Goal: Information Seeking & Learning: Learn about a topic

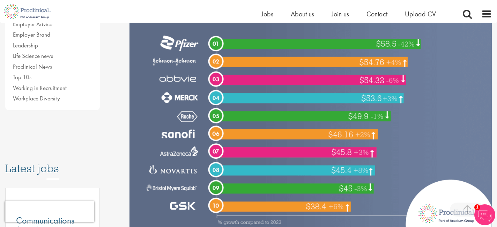
scroll to position [232, 0]
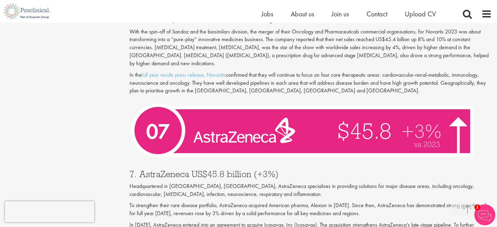
scroll to position [1215, 0]
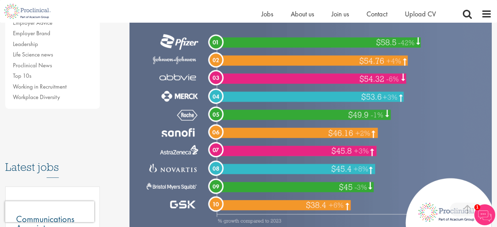
scroll to position [233, 0]
